Goal: Task Accomplishment & Management: Manage account settings

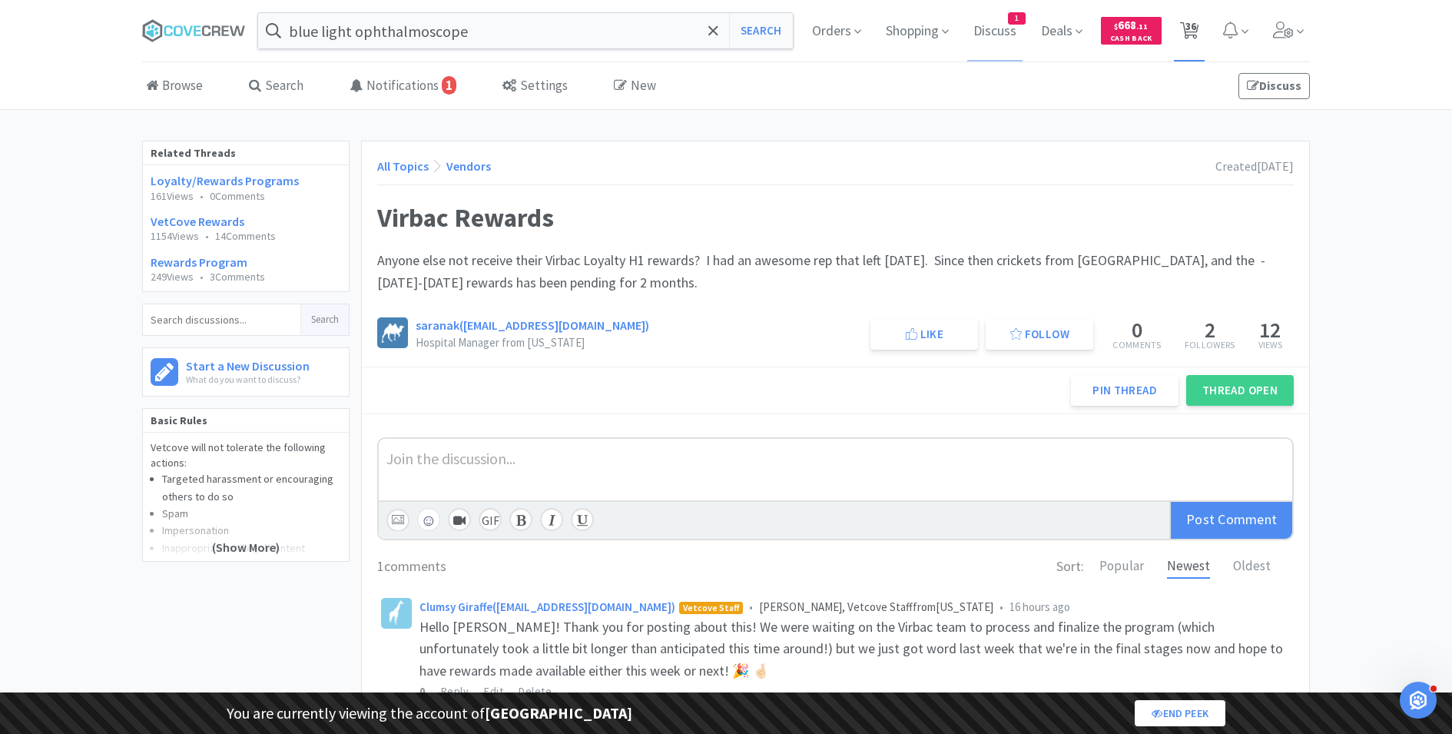
click at [1197, 17] on span "36" at bounding box center [1189, 30] width 31 height 61
select select "2"
select select "1"
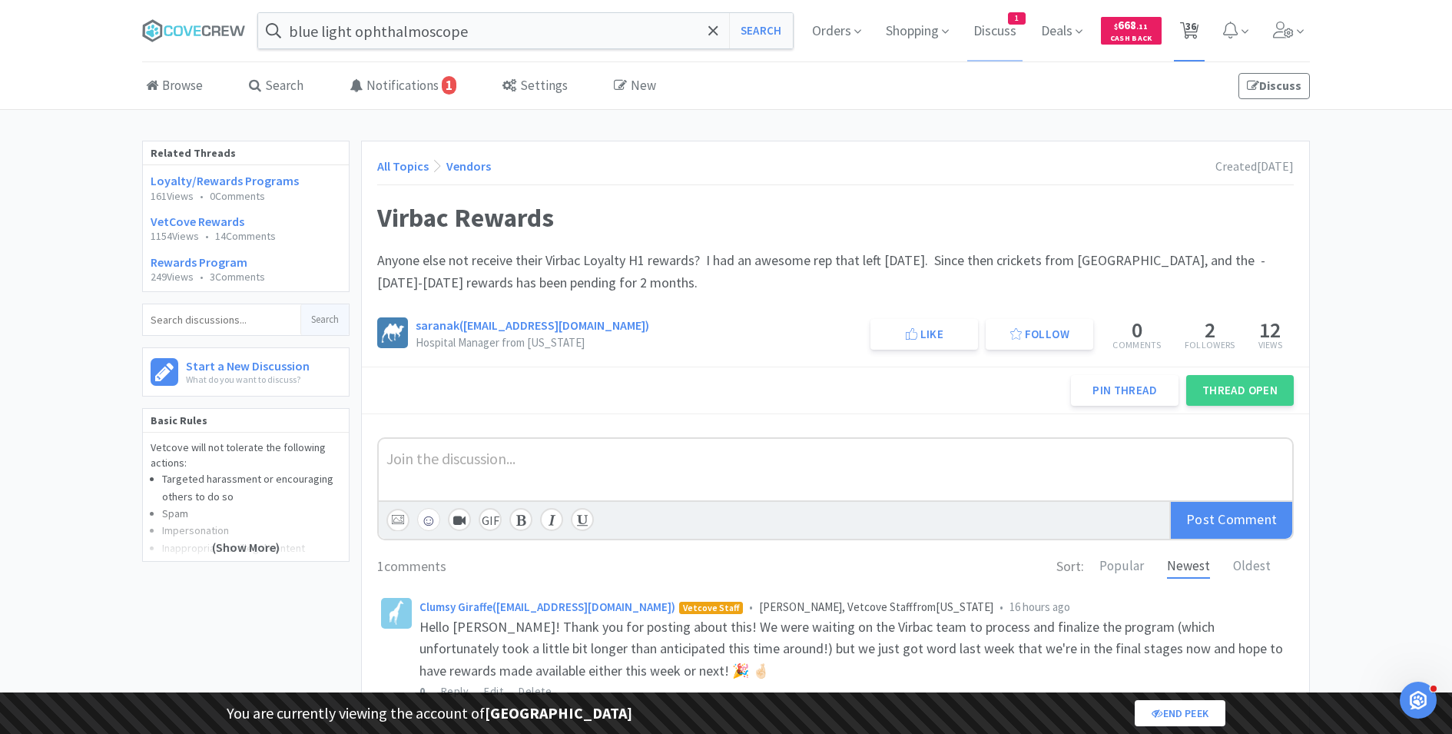
select select "1"
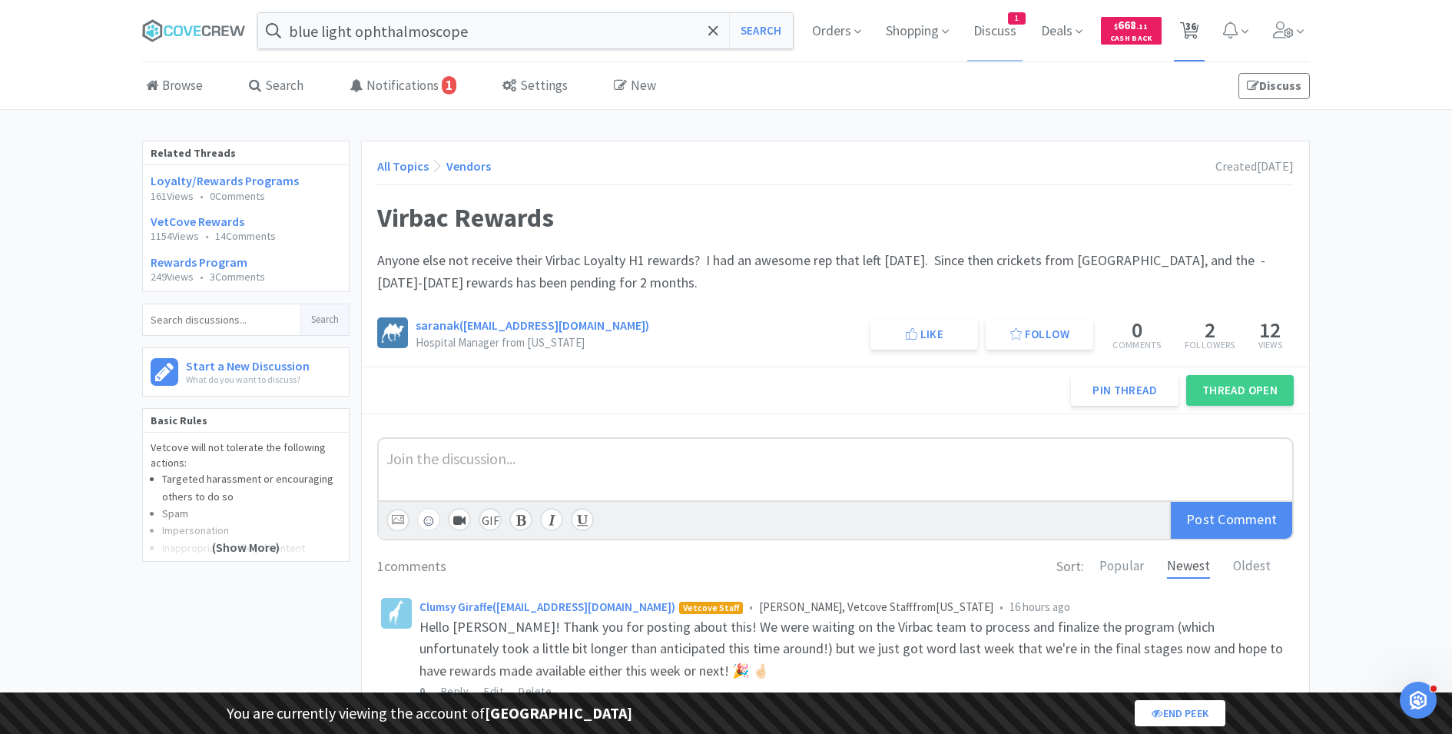
select select "1"
select select "2"
select select "1"
select select "2"
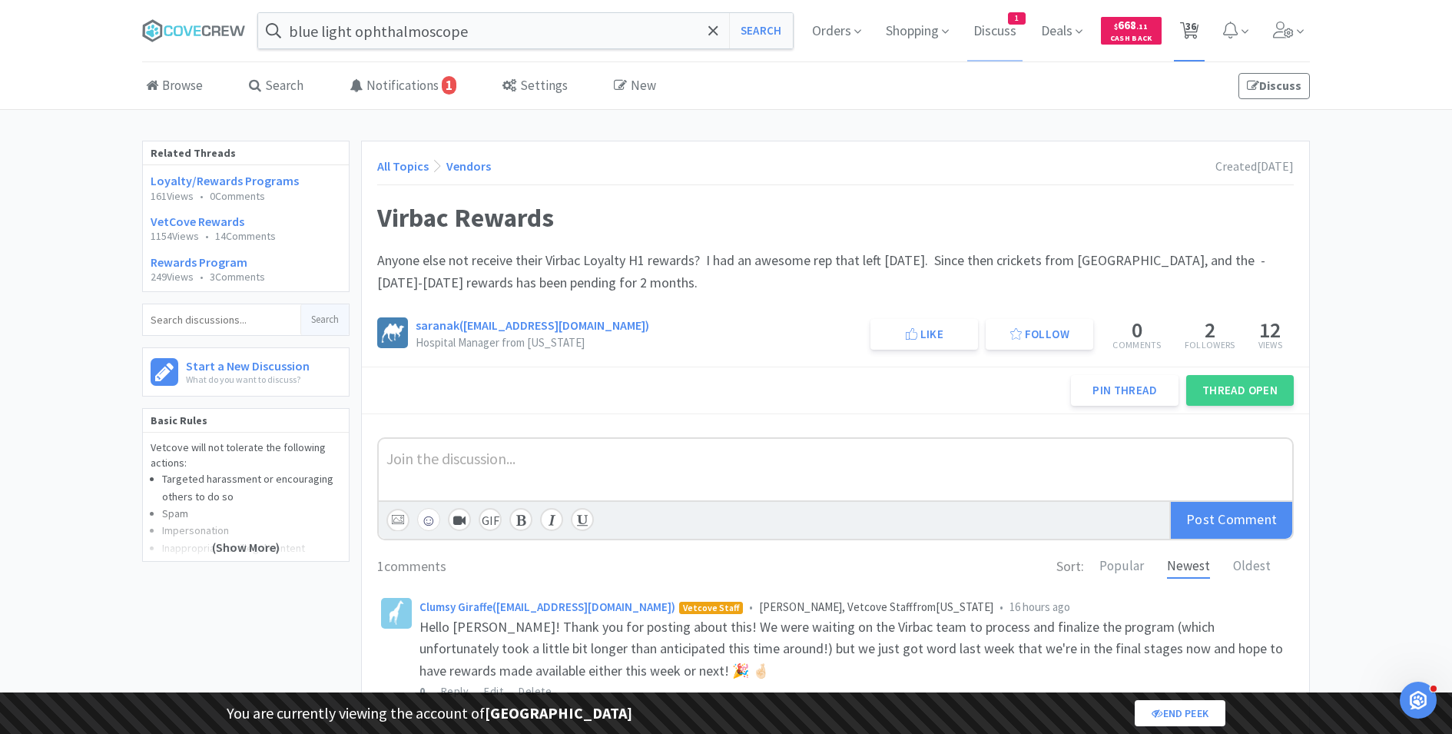
select select "1"
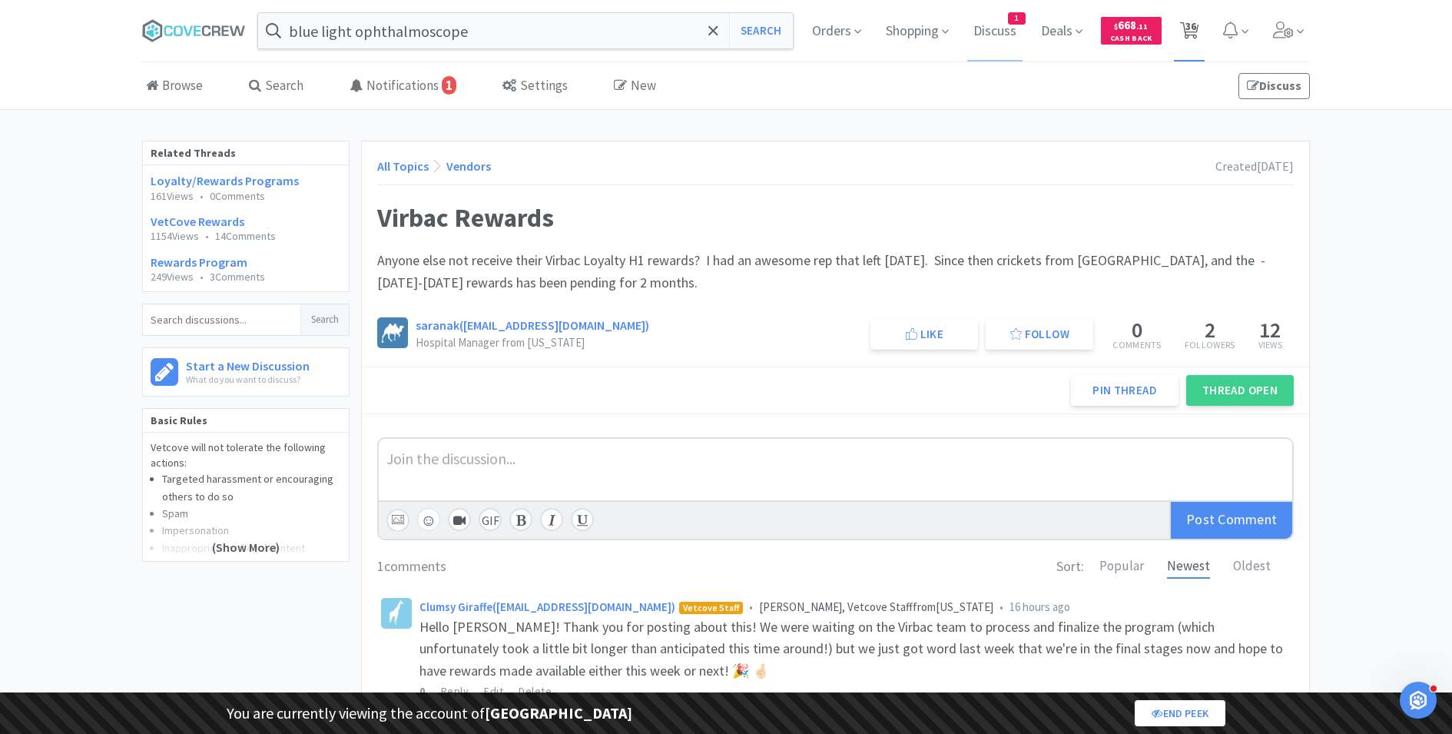
select select "5"
select select "2"
select select "1"
select select "2"
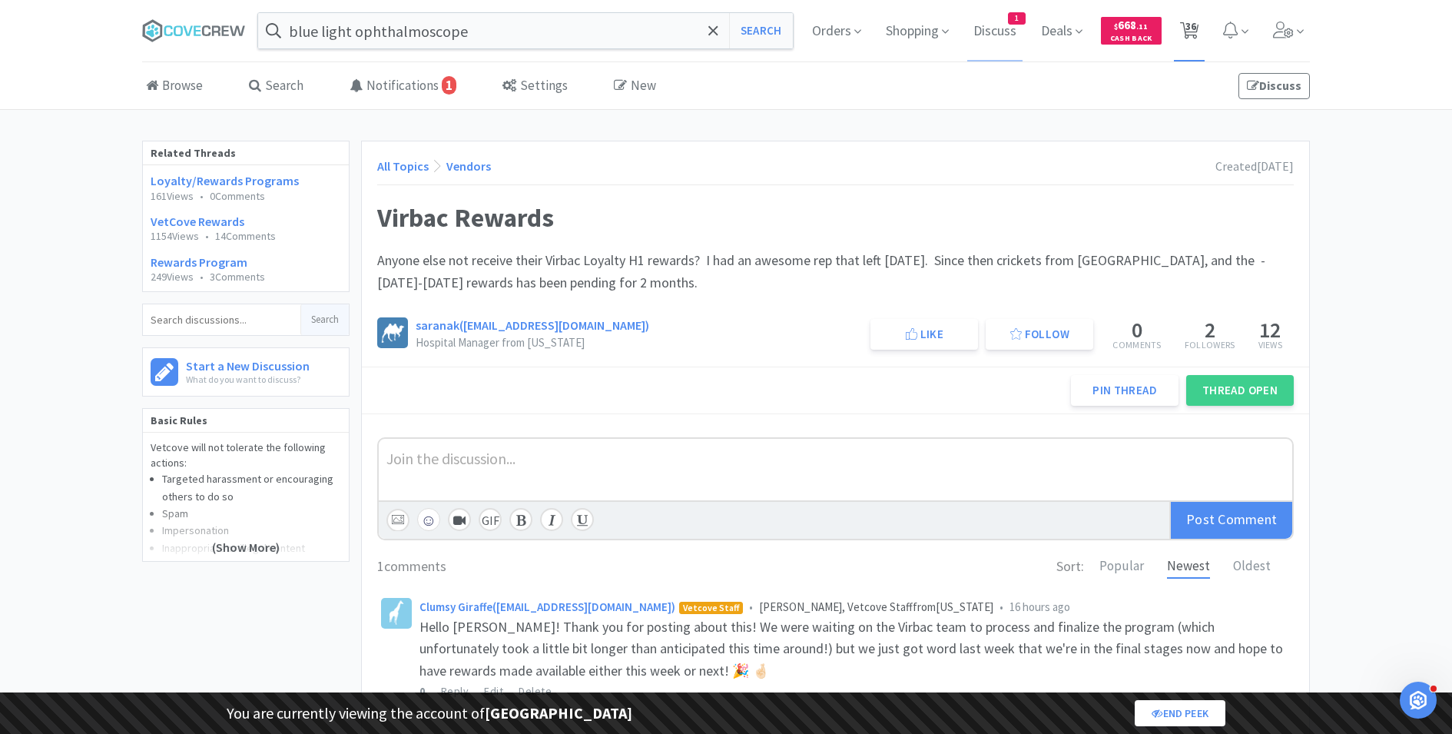
select select "5"
select select "1"
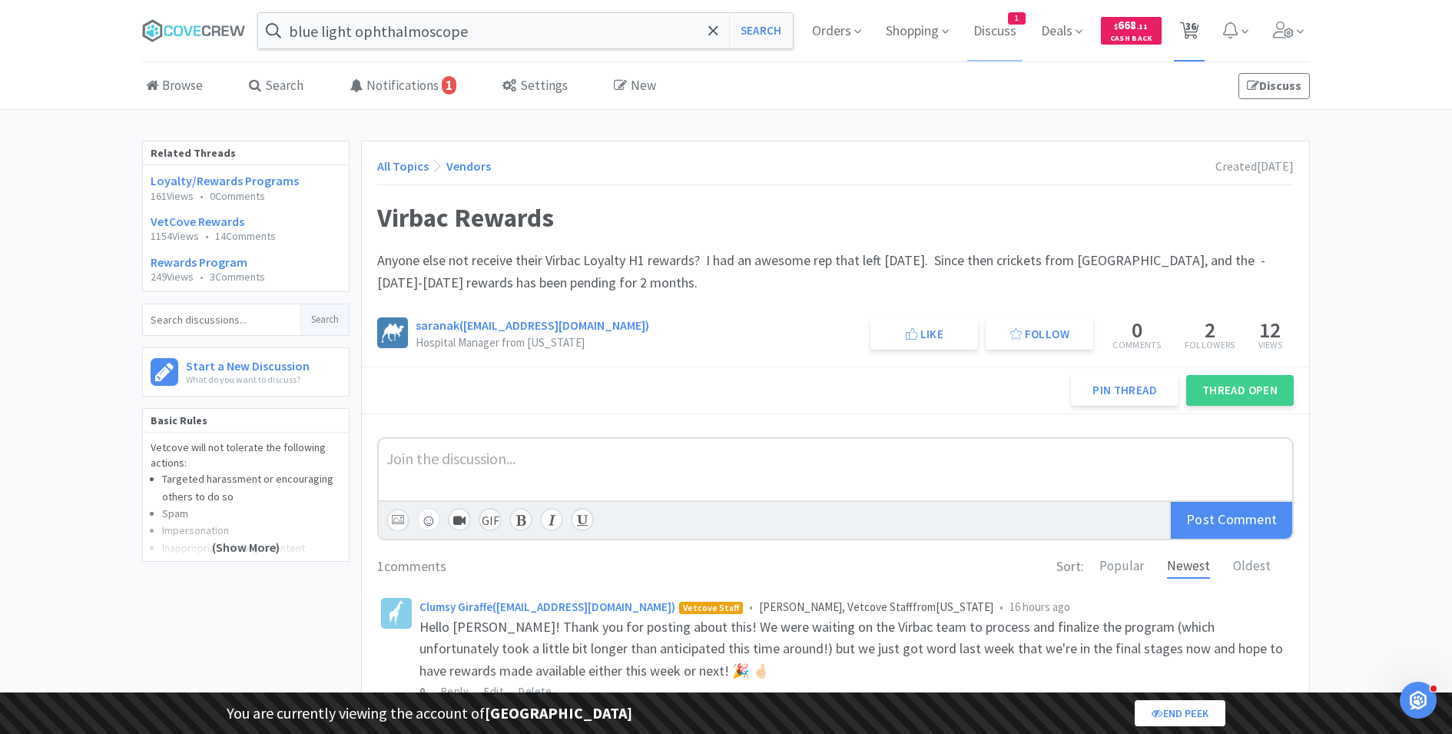
select select "1"
select select "3"
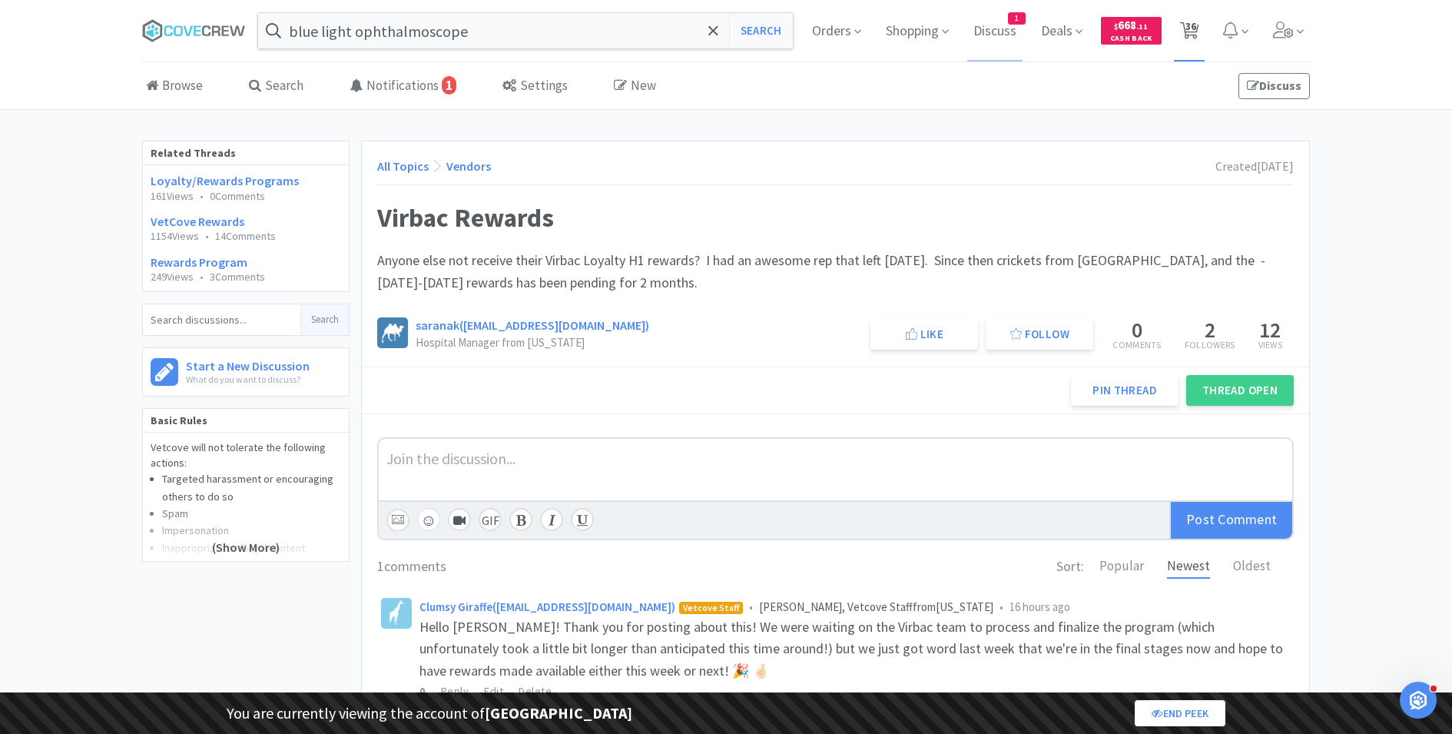
select select "5"
select select "2"
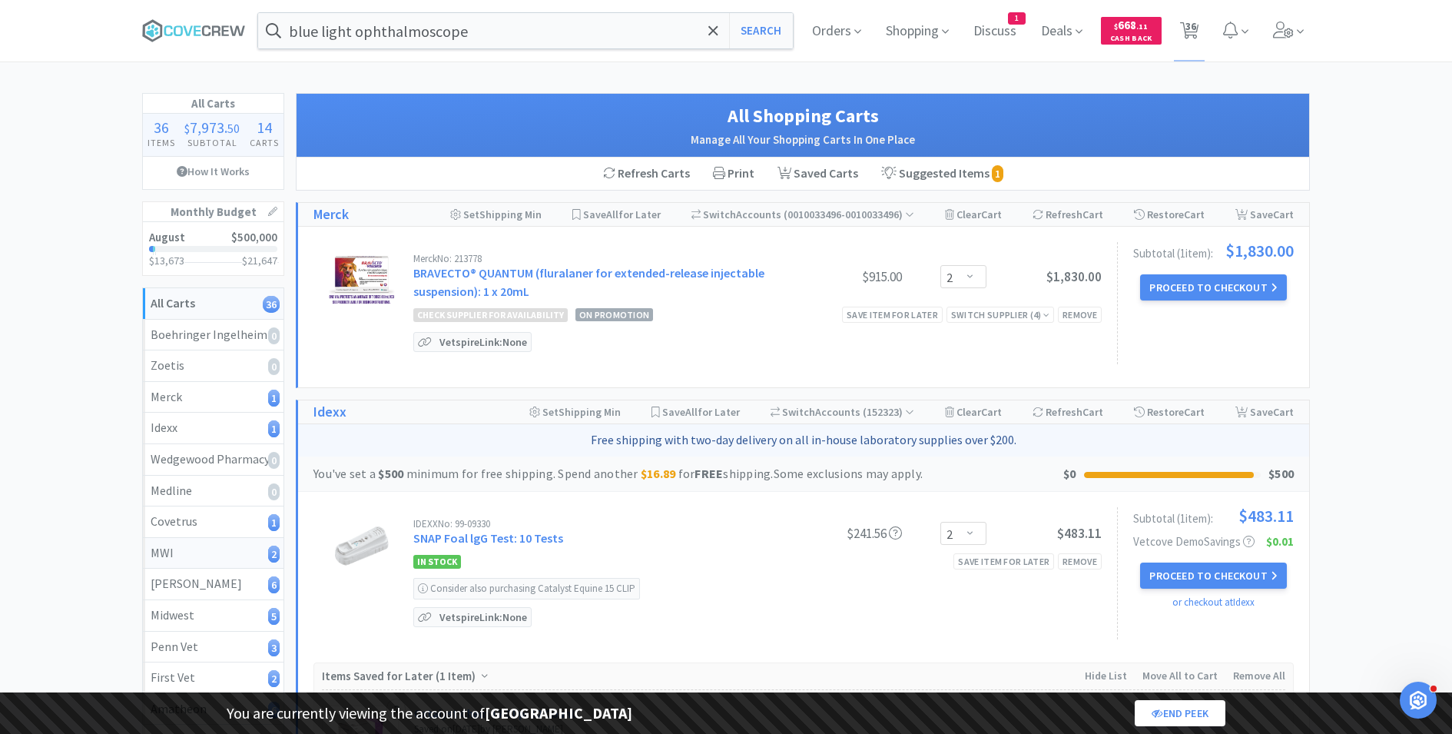
click at [228, 561] on link "MWI 2" at bounding box center [213, 553] width 141 height 31
select select "1"
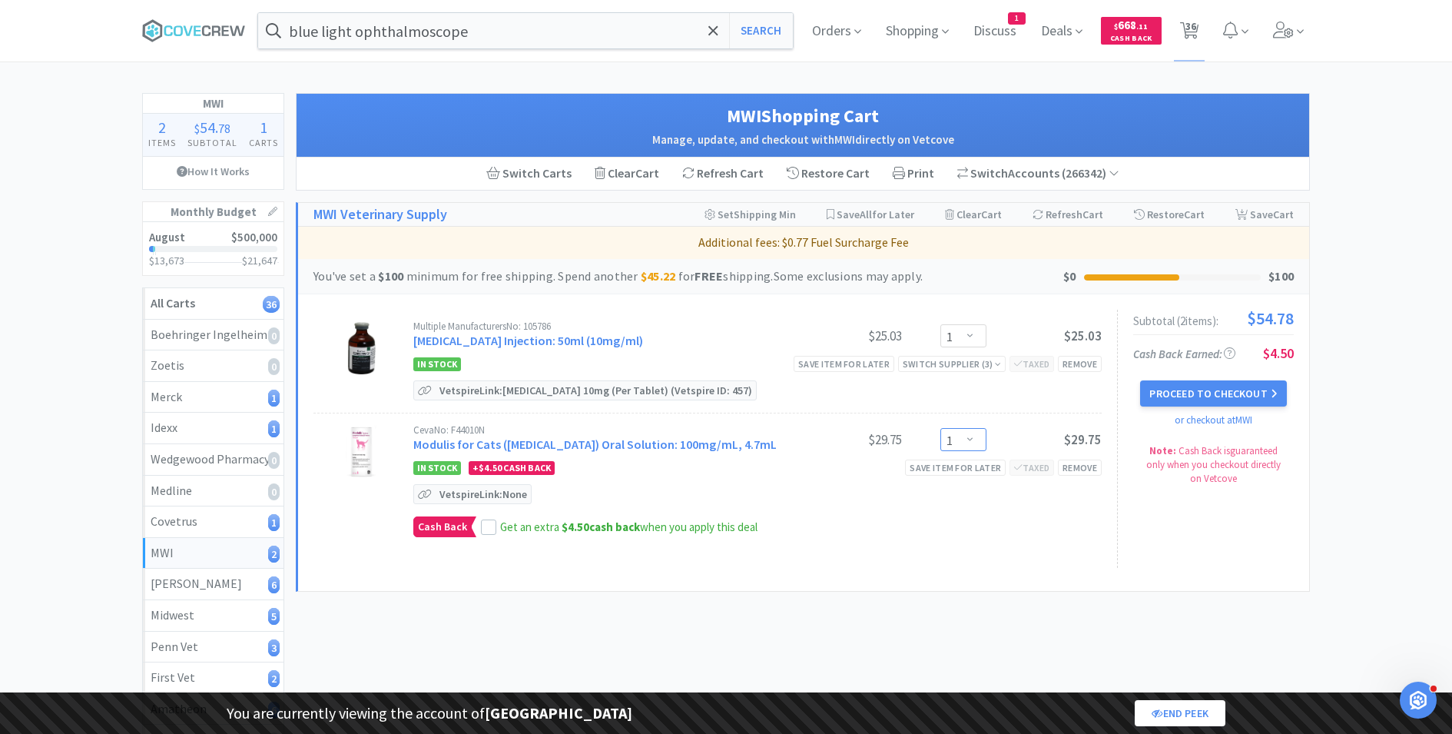
click at [963, 436] on select "Enter Quantity 1 2 3 4 5 6 7 8 9 10 11 12 13 14 15 16 17 18 19 20 Enter Quantity" at bounding box center [963, 439] width 46 height 23
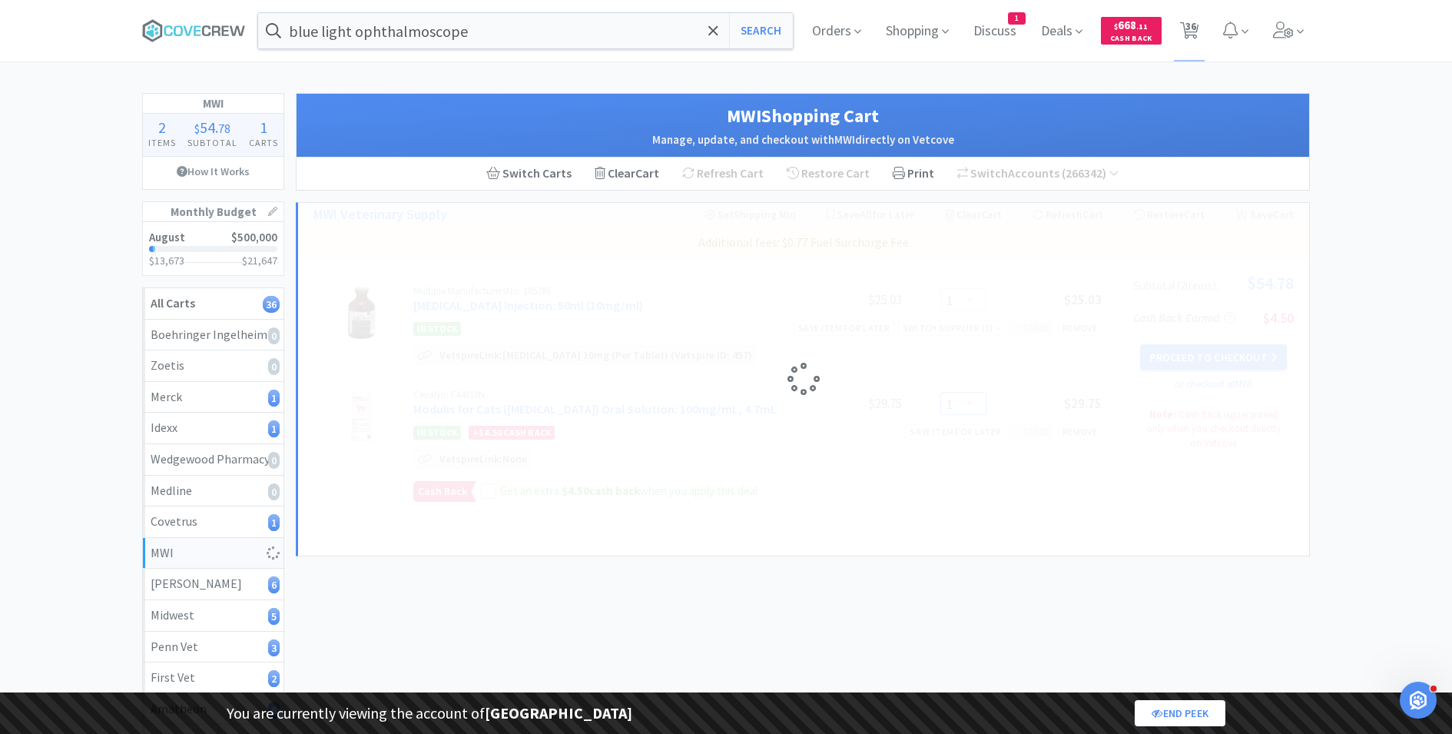
select select "2"
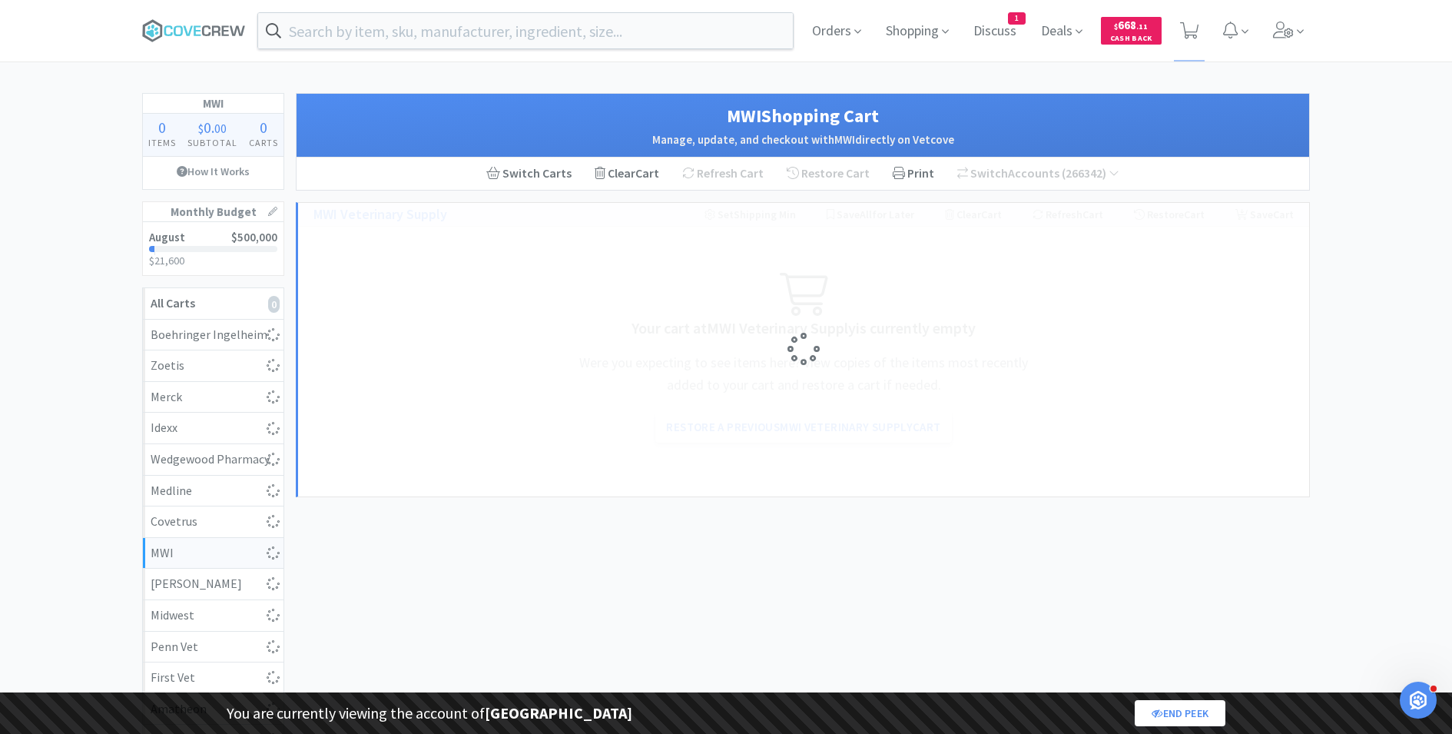
select select "1"
select select "2"
